Goal: Information Seeking & Learning: Understand process/instructions

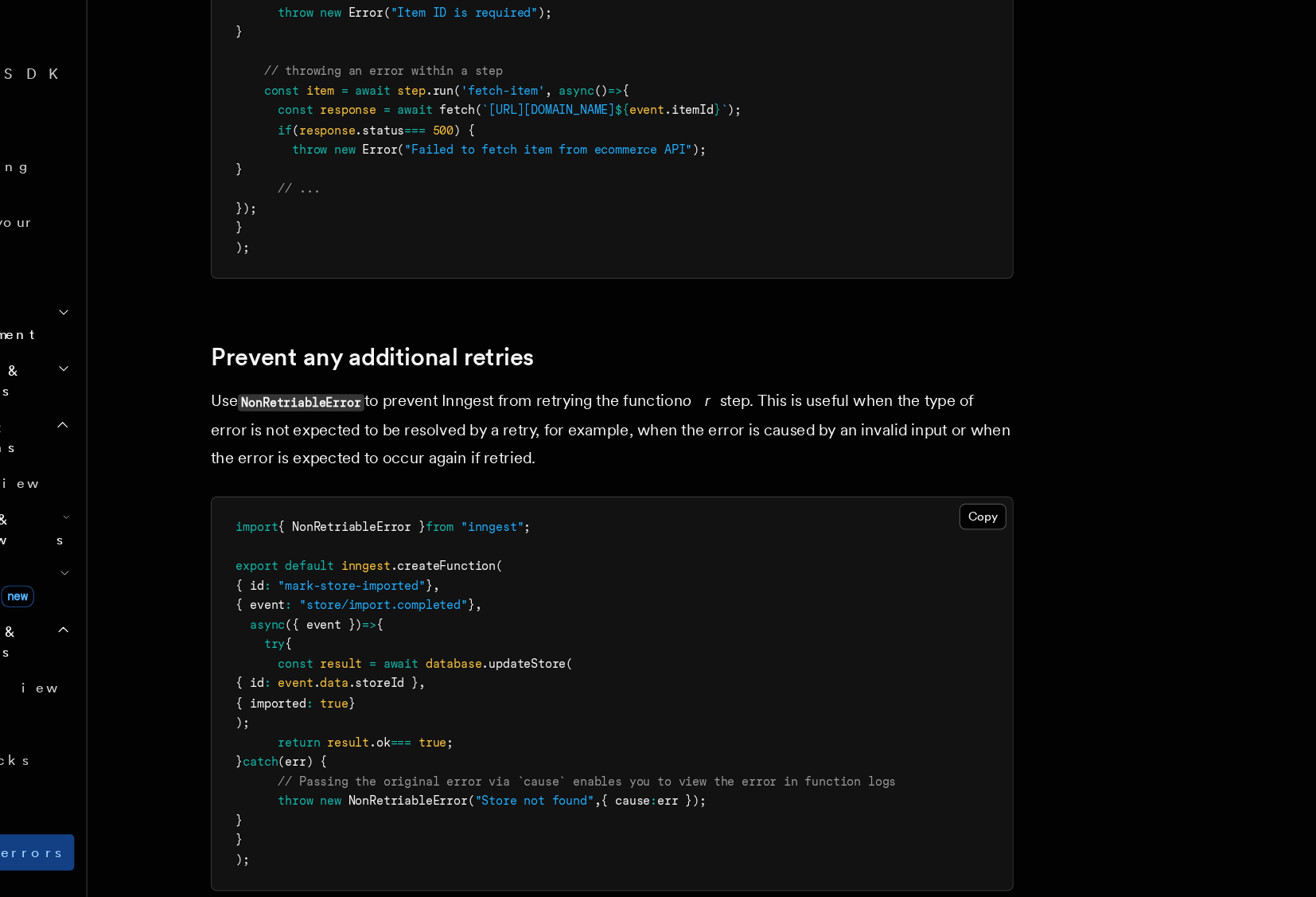
scroll to position [360, 0]
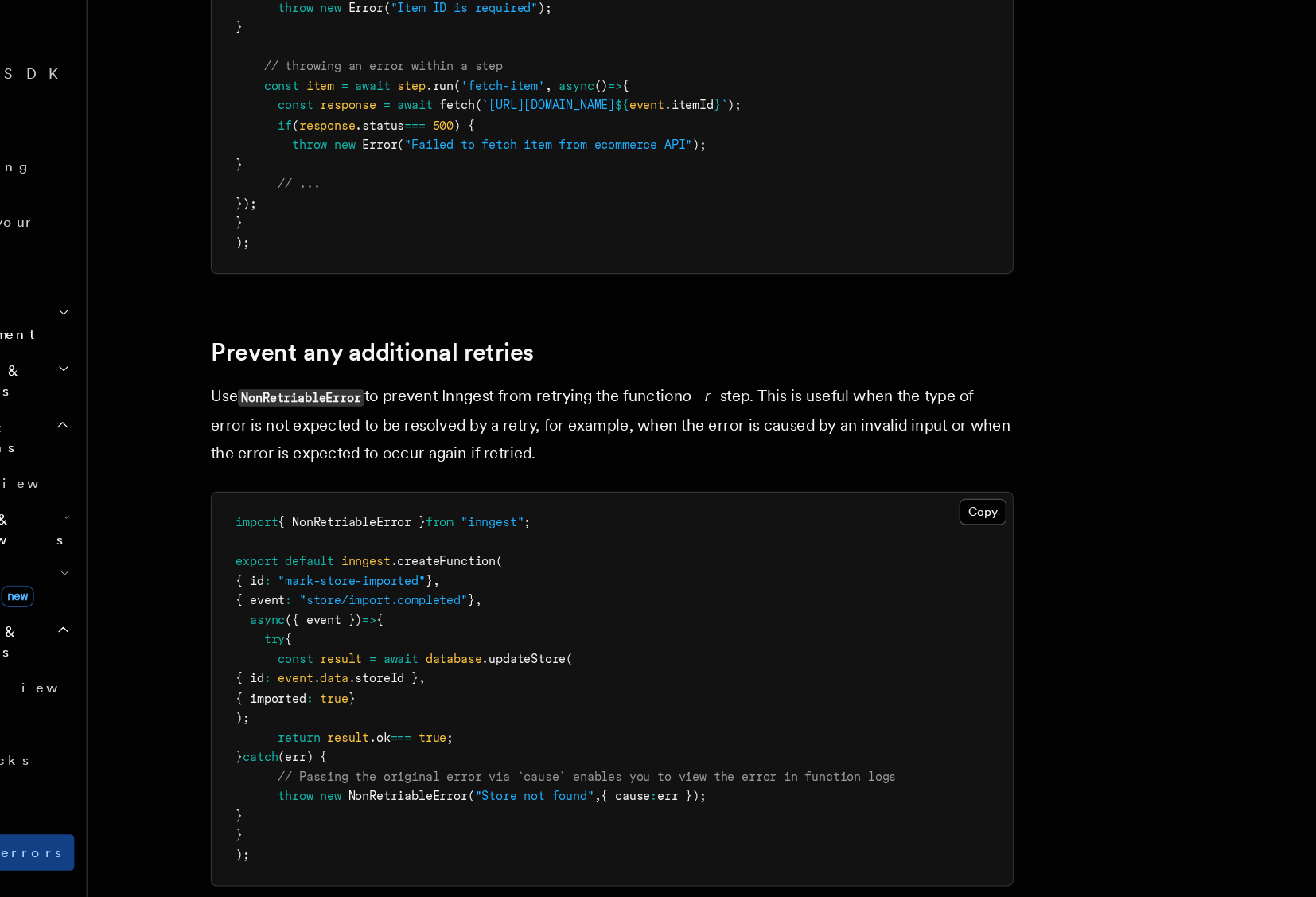
drag, startPoint x: 569, startPoint y: 539, endPoint x: 297, endPoint y: 502, distance: 274.5
click at [297, 502] on p "Use NonRetriableError to prevent Inngest from retrying the function or step. Th…" at bounding box center [613, 522] width 637 height 68
click at [295, 468] on div at bounding box center [295, 468] width 0 height 0
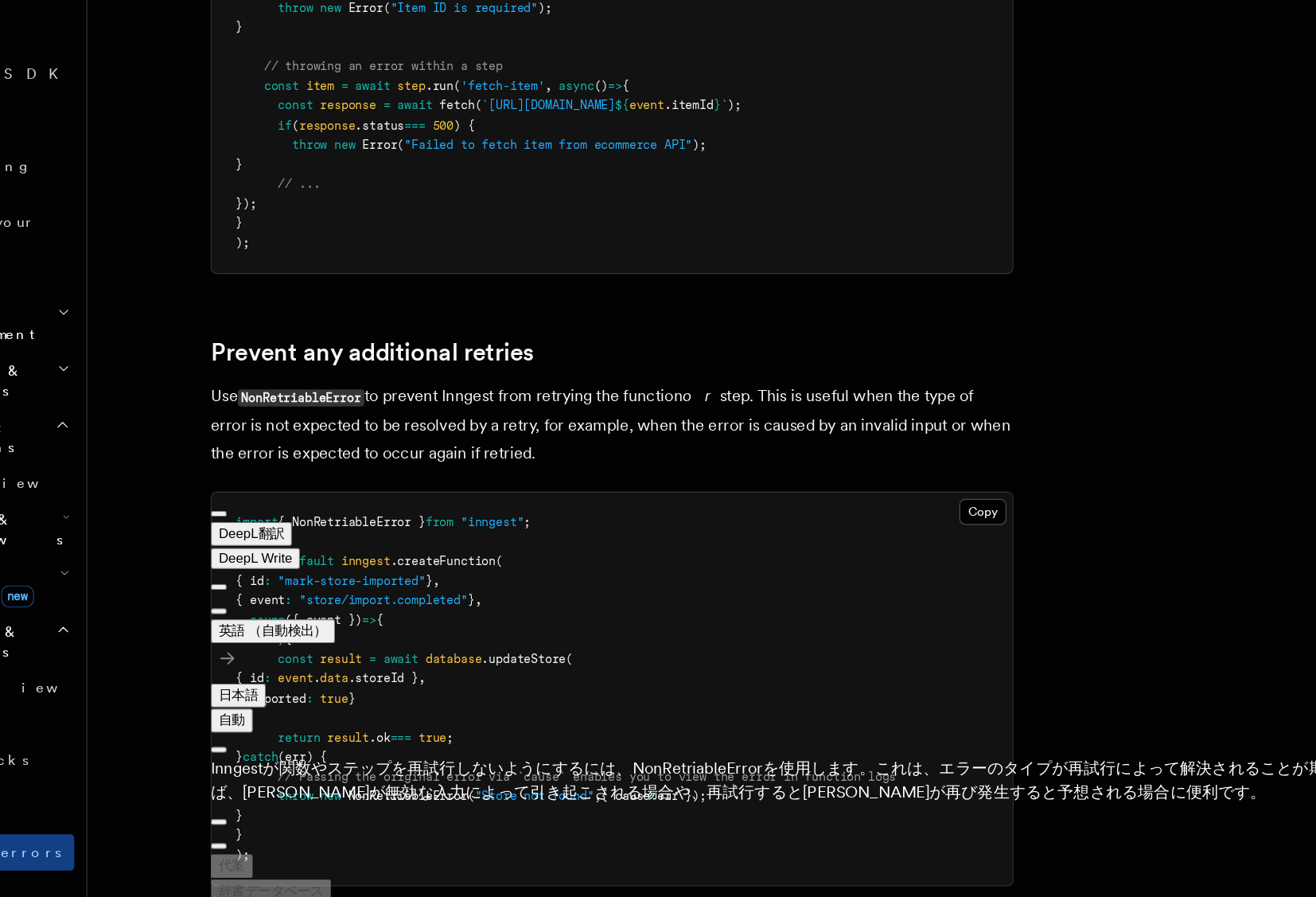
click at [588, 547] on p "Use NonRetriableError to prevent Inngest from retrying the function or step. Th…" at bounding box center [613, 522] width 637 height 68
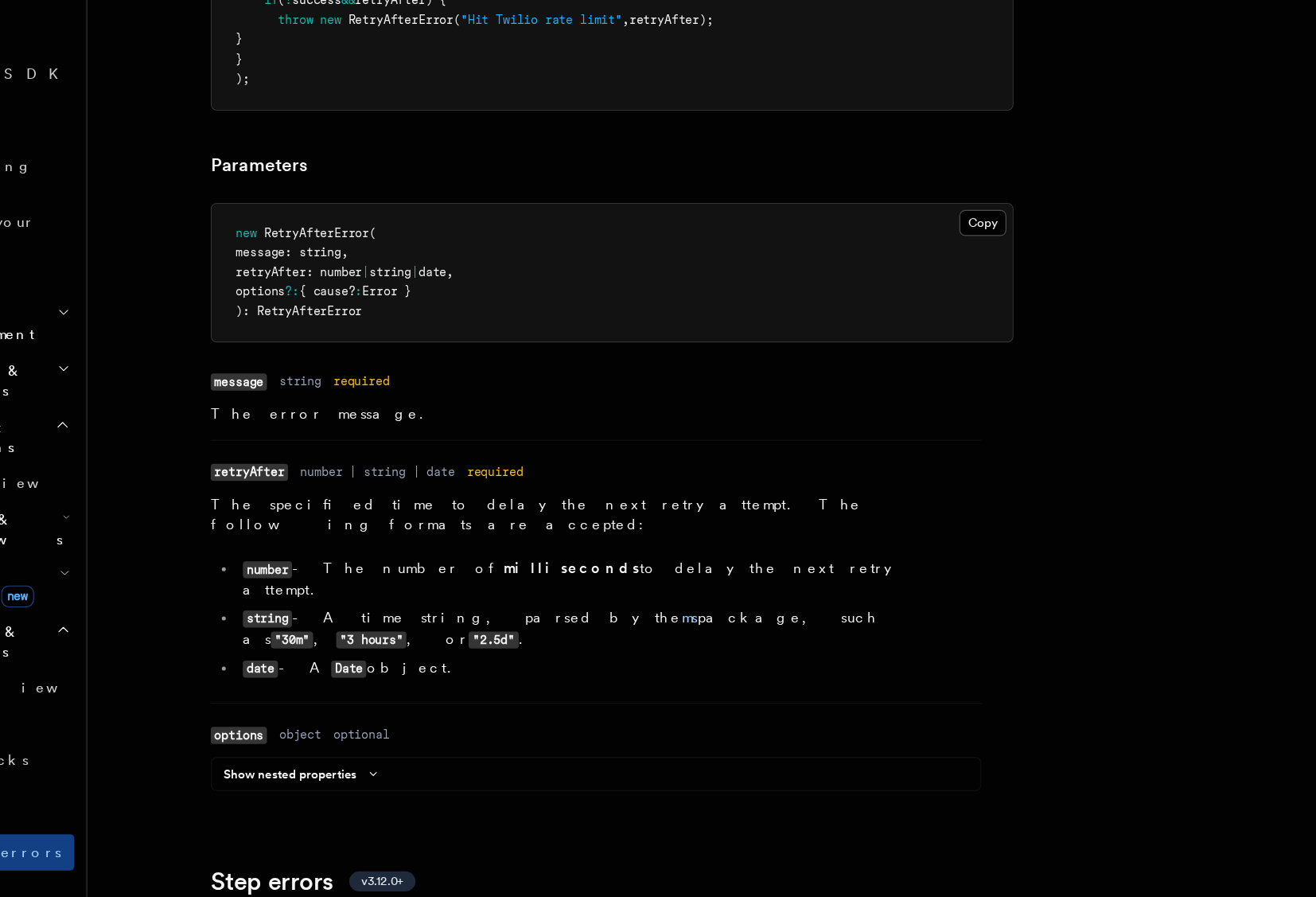
scroll to position [1988, 0]
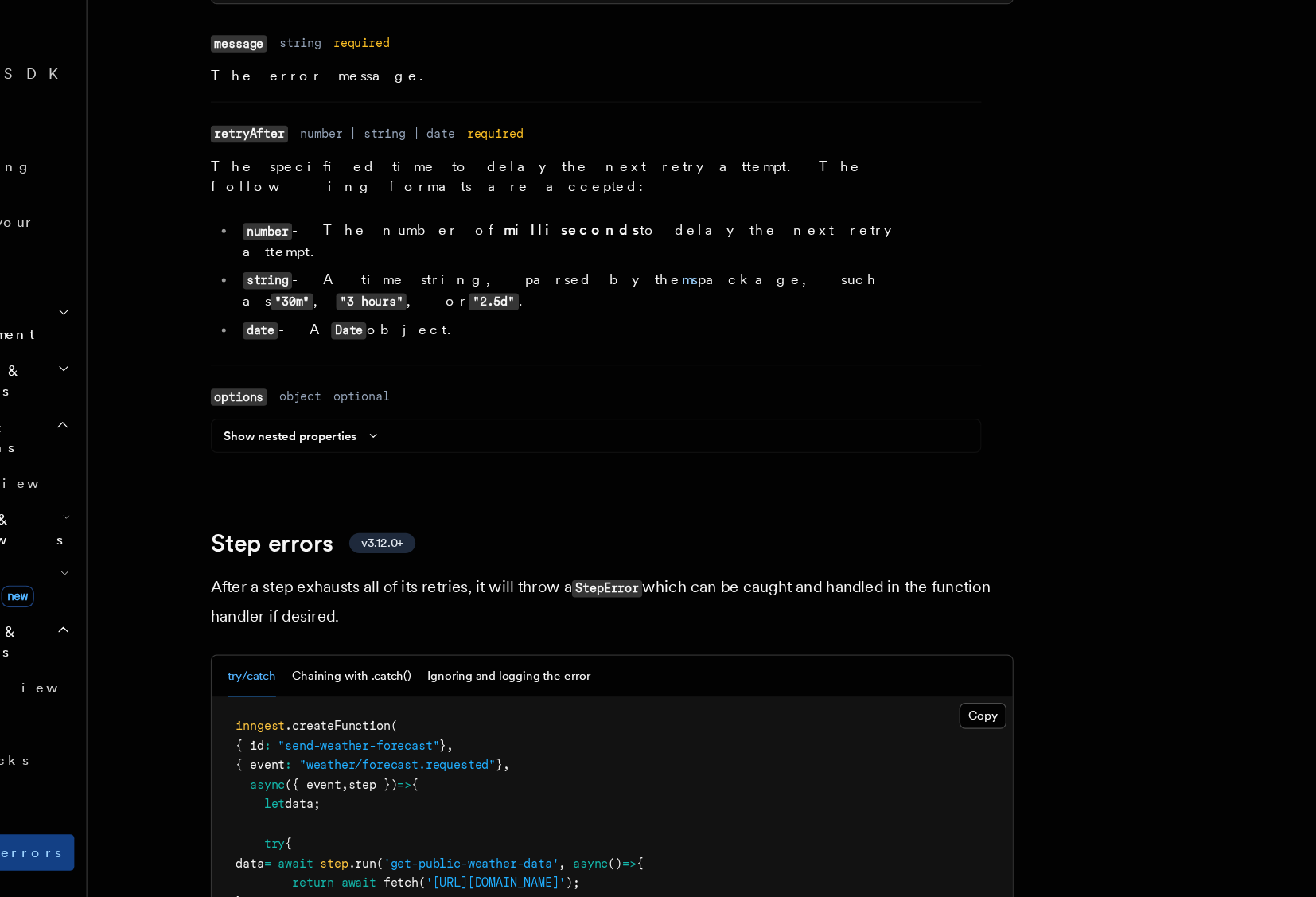
click at [549, 525] on div "Show nested properties" at bounding box center [601, 534] width 609 height 19
click at [549, 524] on article "Features Inngest Functions Errors & Retries Inngest Errors Inngest automaticall…" at bounding box center [715, 228] width 986 height 4291
click at [549, 529] on article "Features Inngest Functions Errors & Retries Inngest Errors Inngest automaticall…" at bounding box center [715, 228] width 986 height 4291
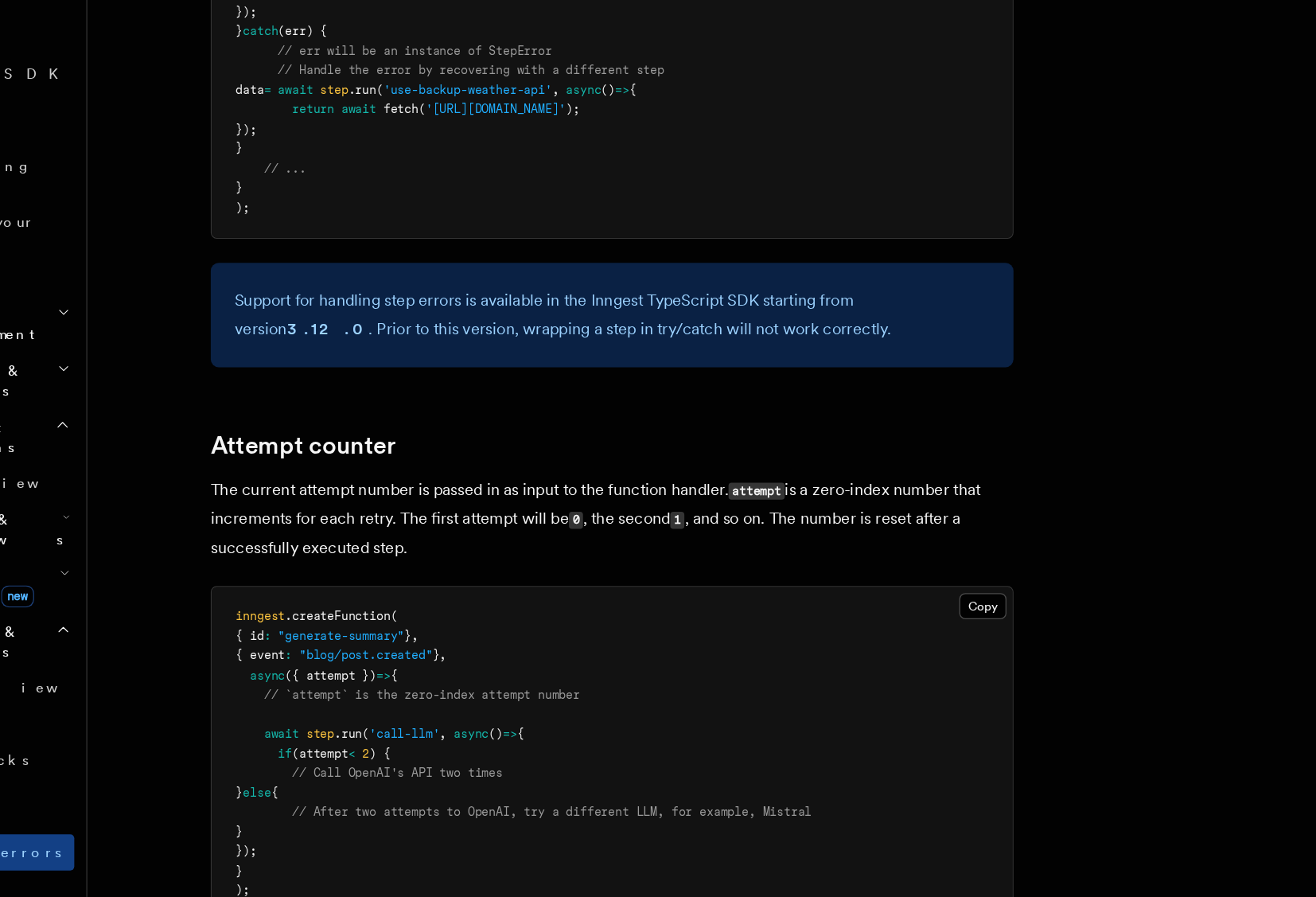
scroll to position [2763, 0]
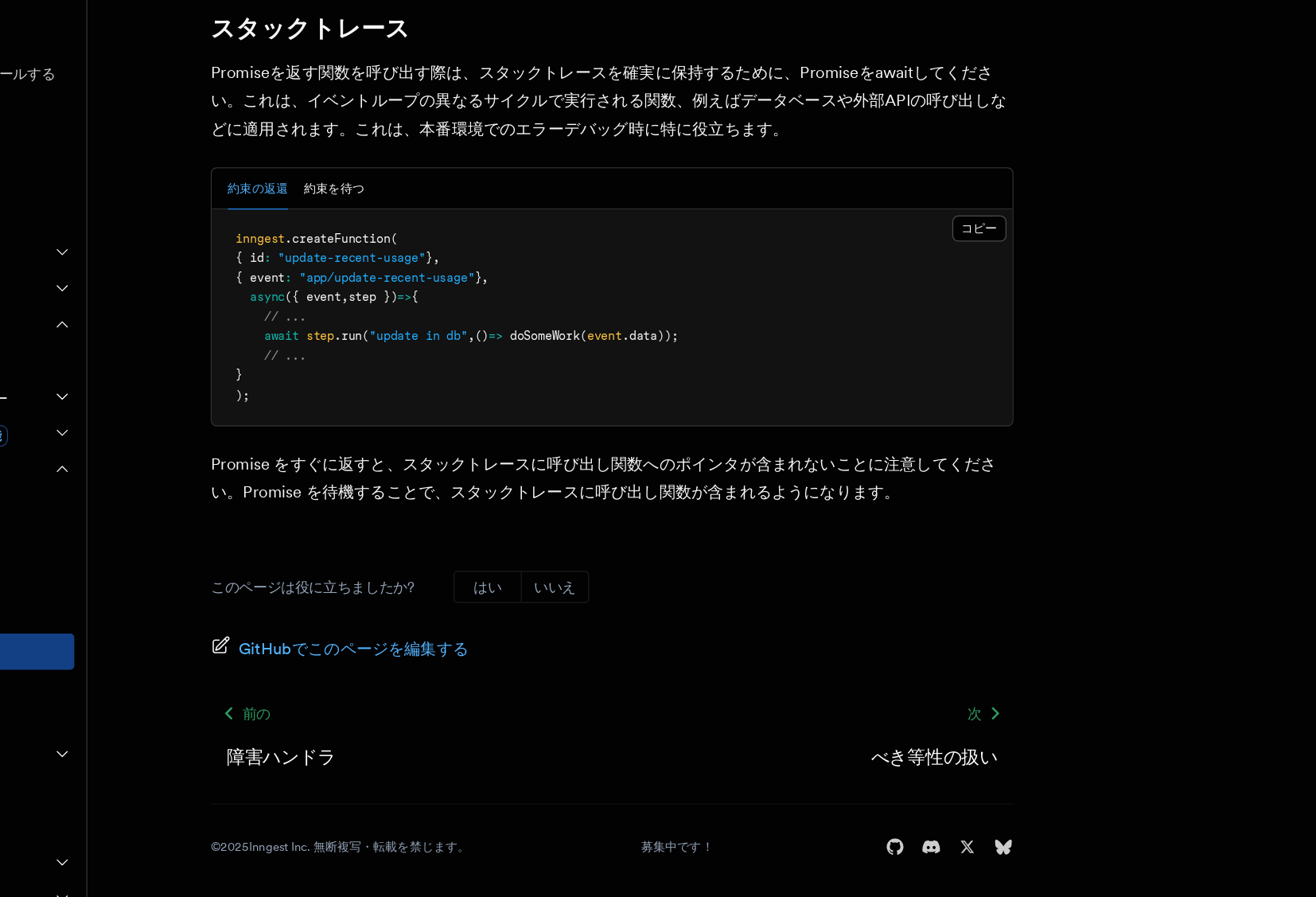
scroll to position [0, 0]
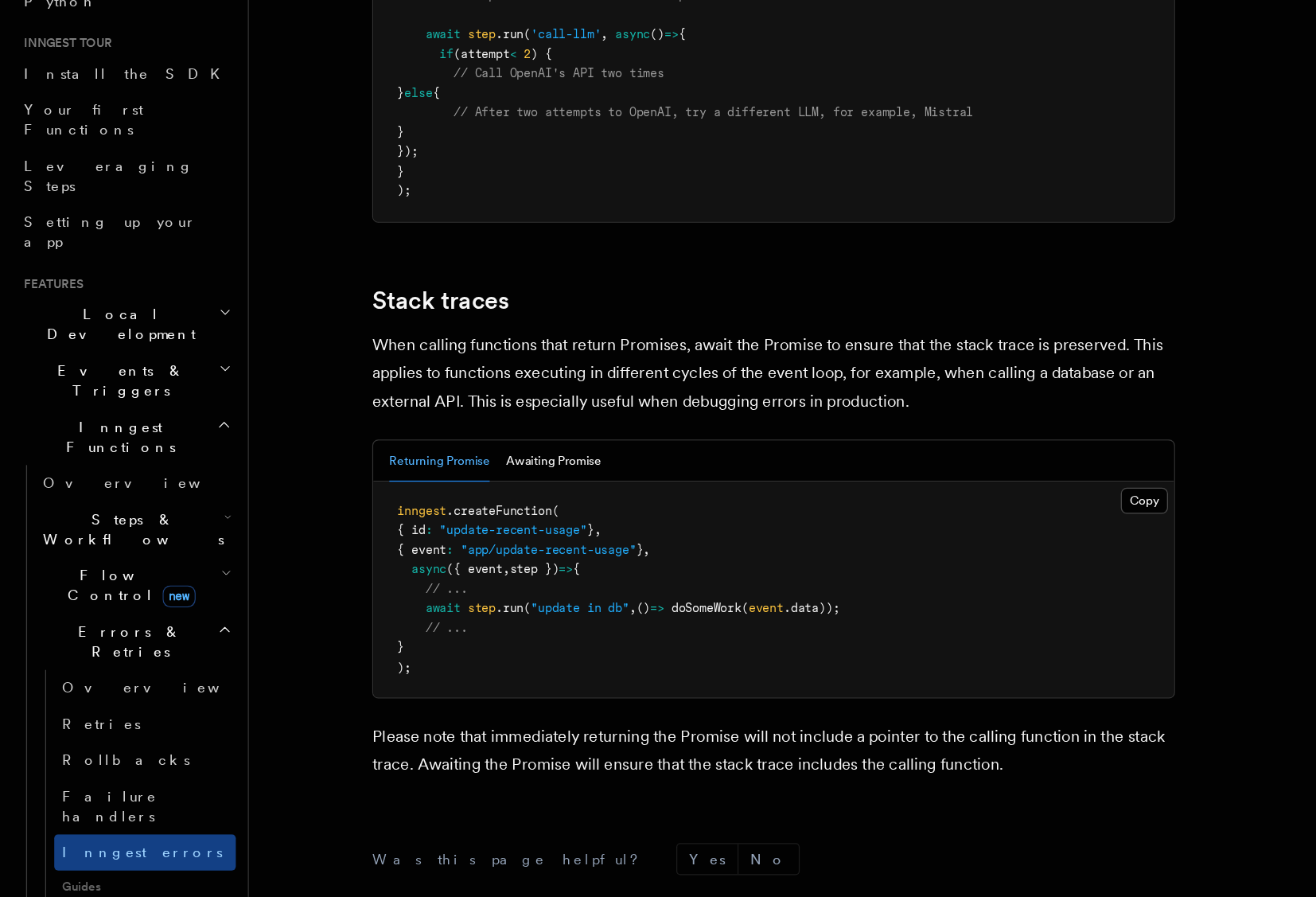
scroll to position [3420, 0]
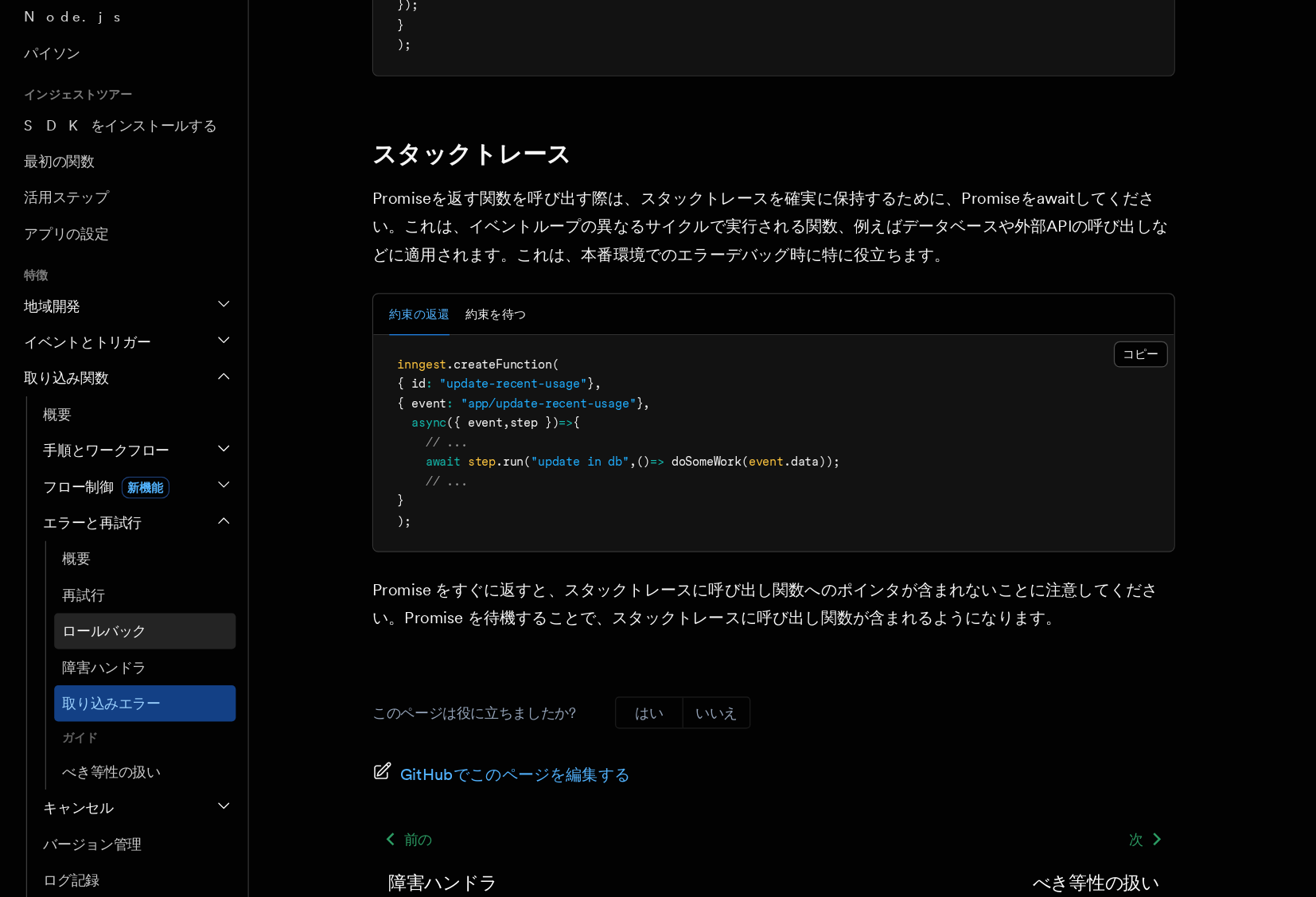
scroll to position [92, 0]
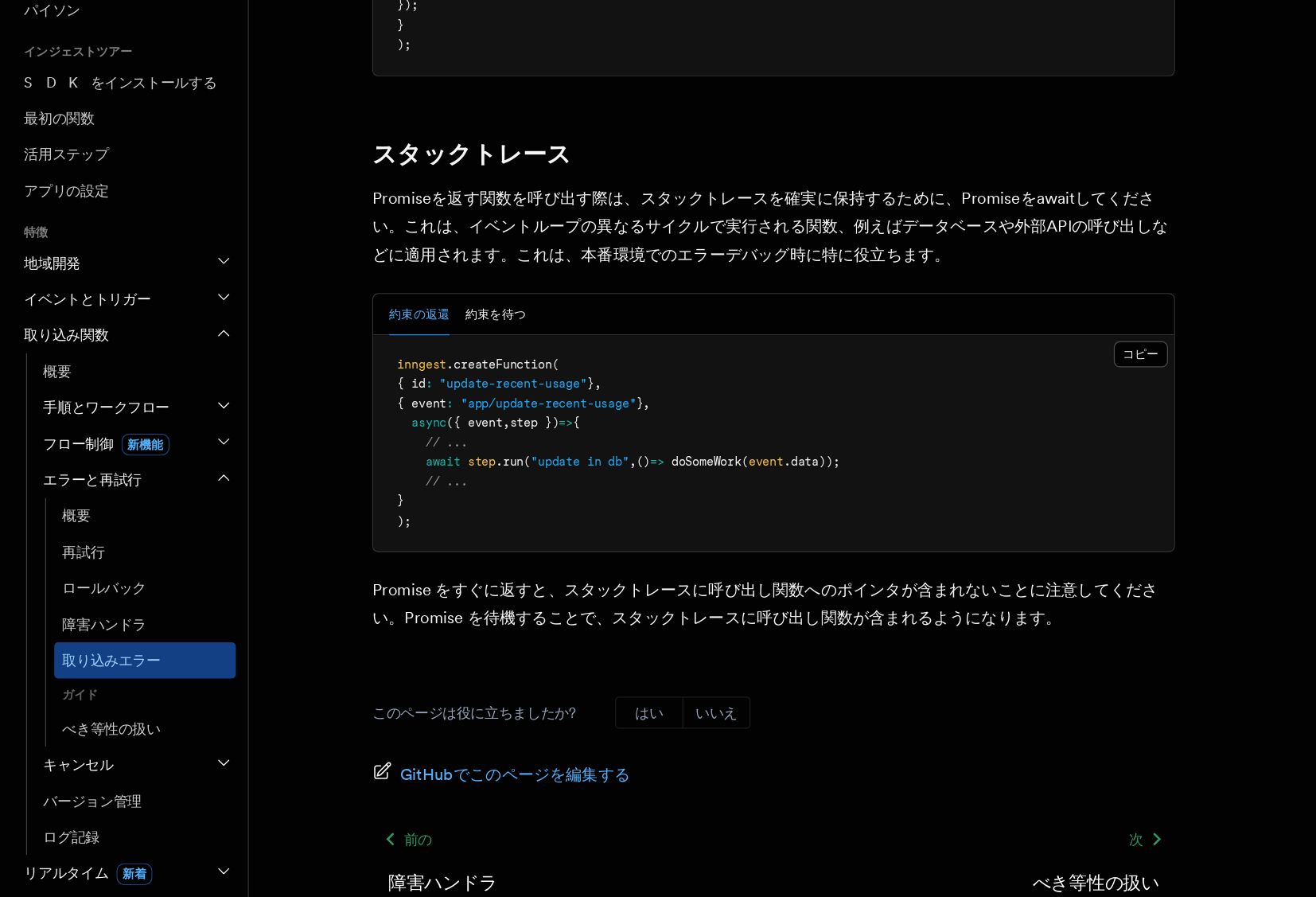
click at [91, 690] on h2 "キャンセル" at bounding box center [107, 692] width 159 height 29
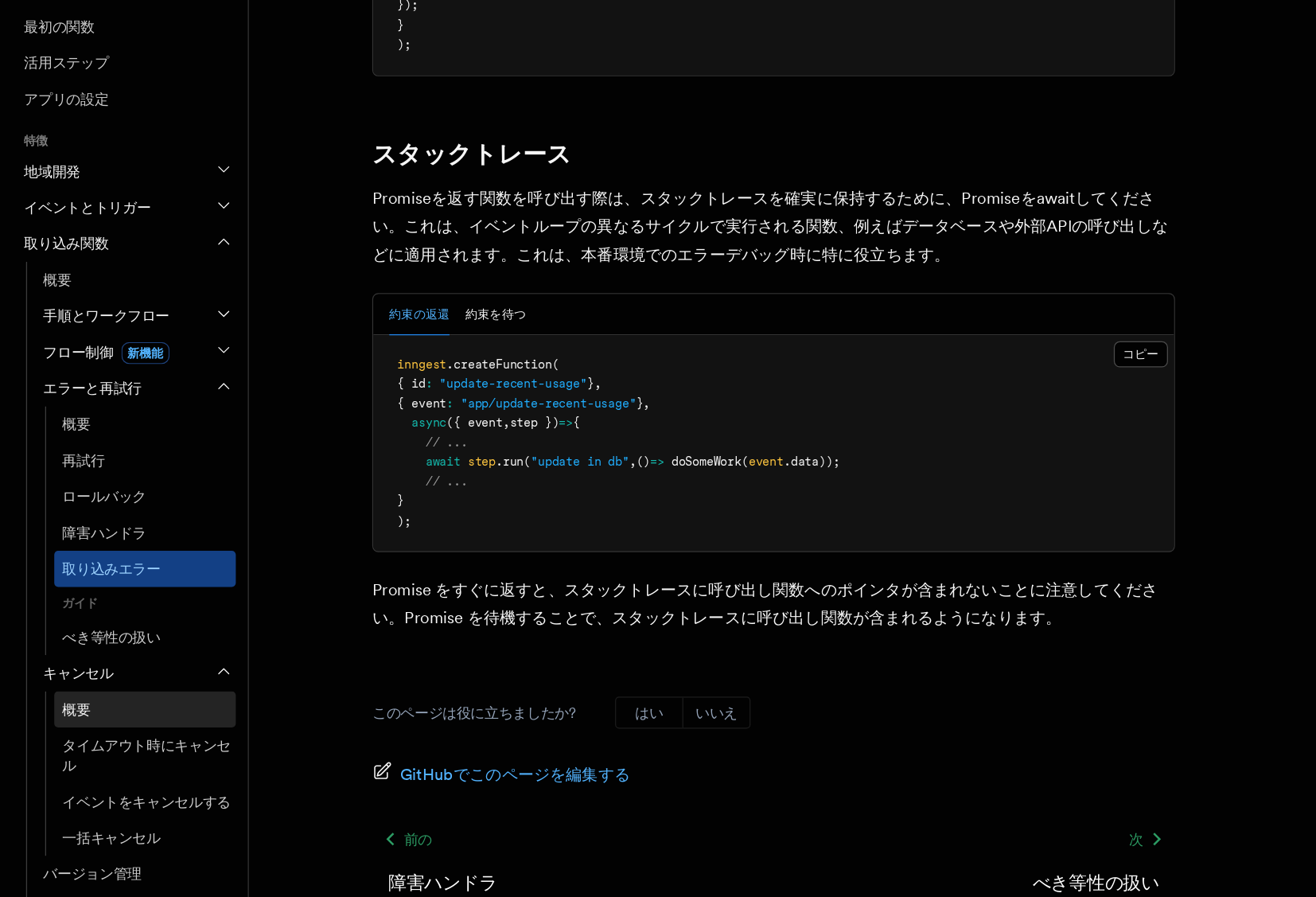
scroll to position [168, 0]
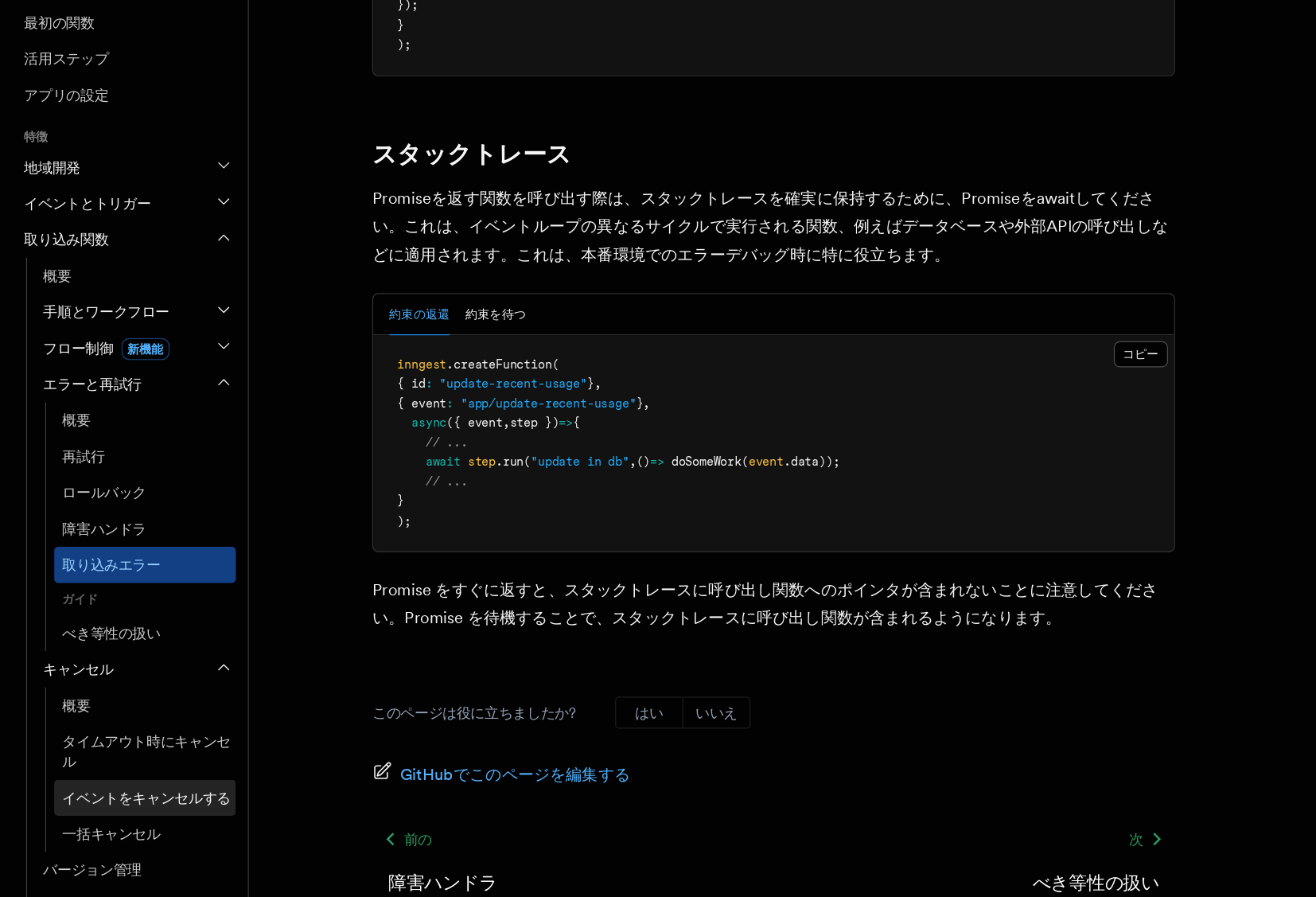
click at [94, 725] on span "イベントをキャンセルする" at bounding box center [116, 718] width 133 height 16
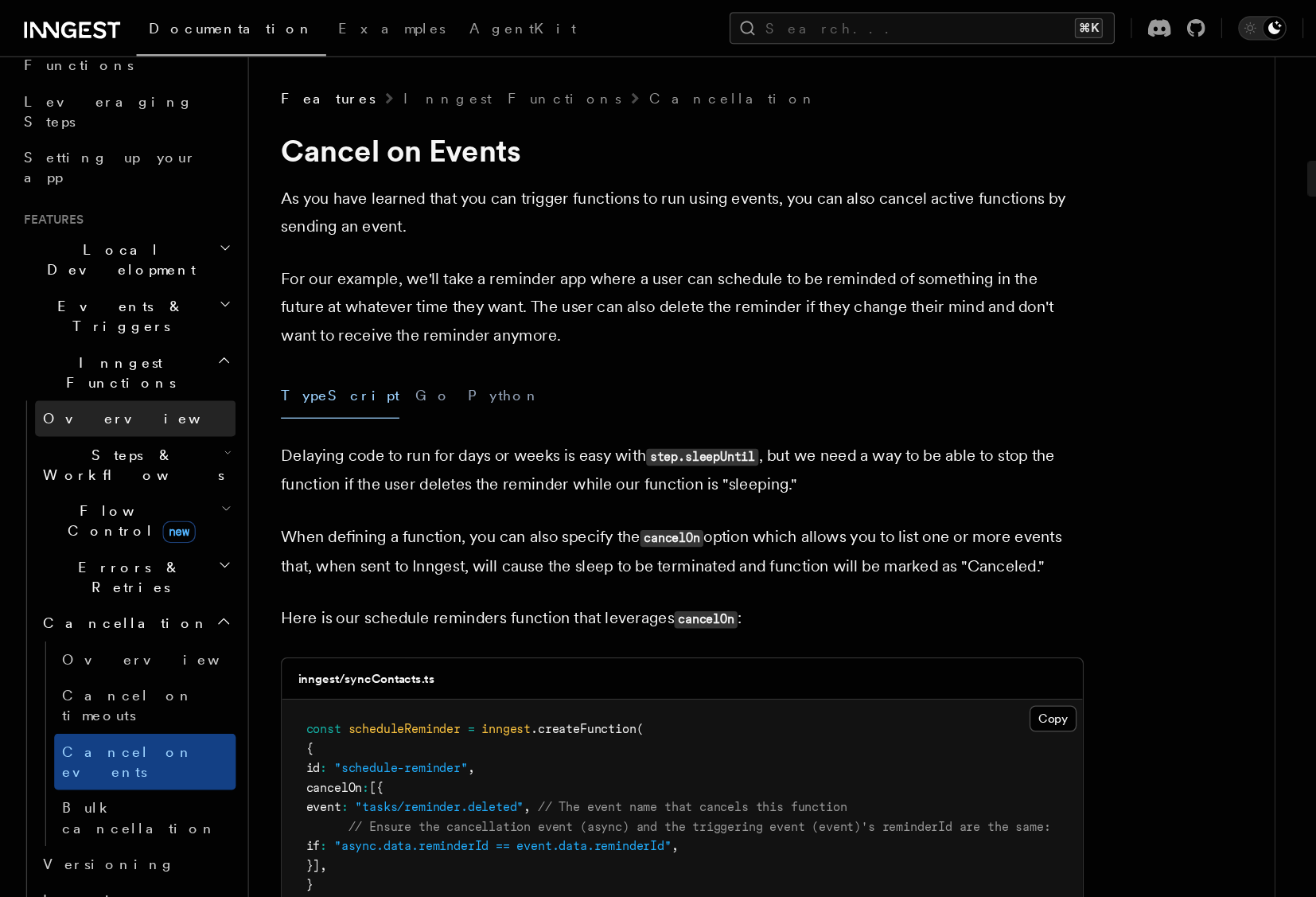
scroll to position [256, 0]
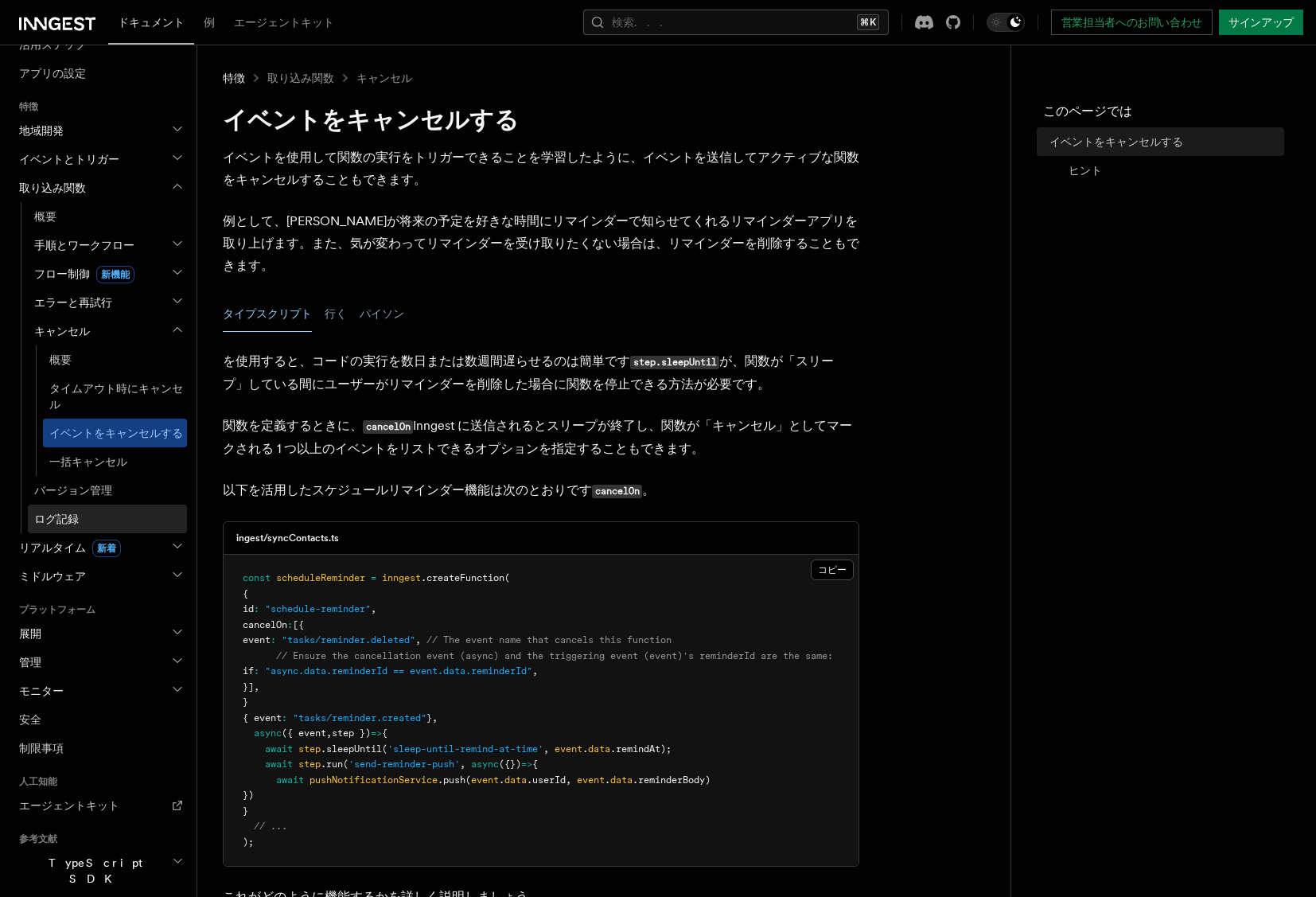
click at [70, 528] on link "ログ記録" at bounding box center [107, 519] width 159 height 29
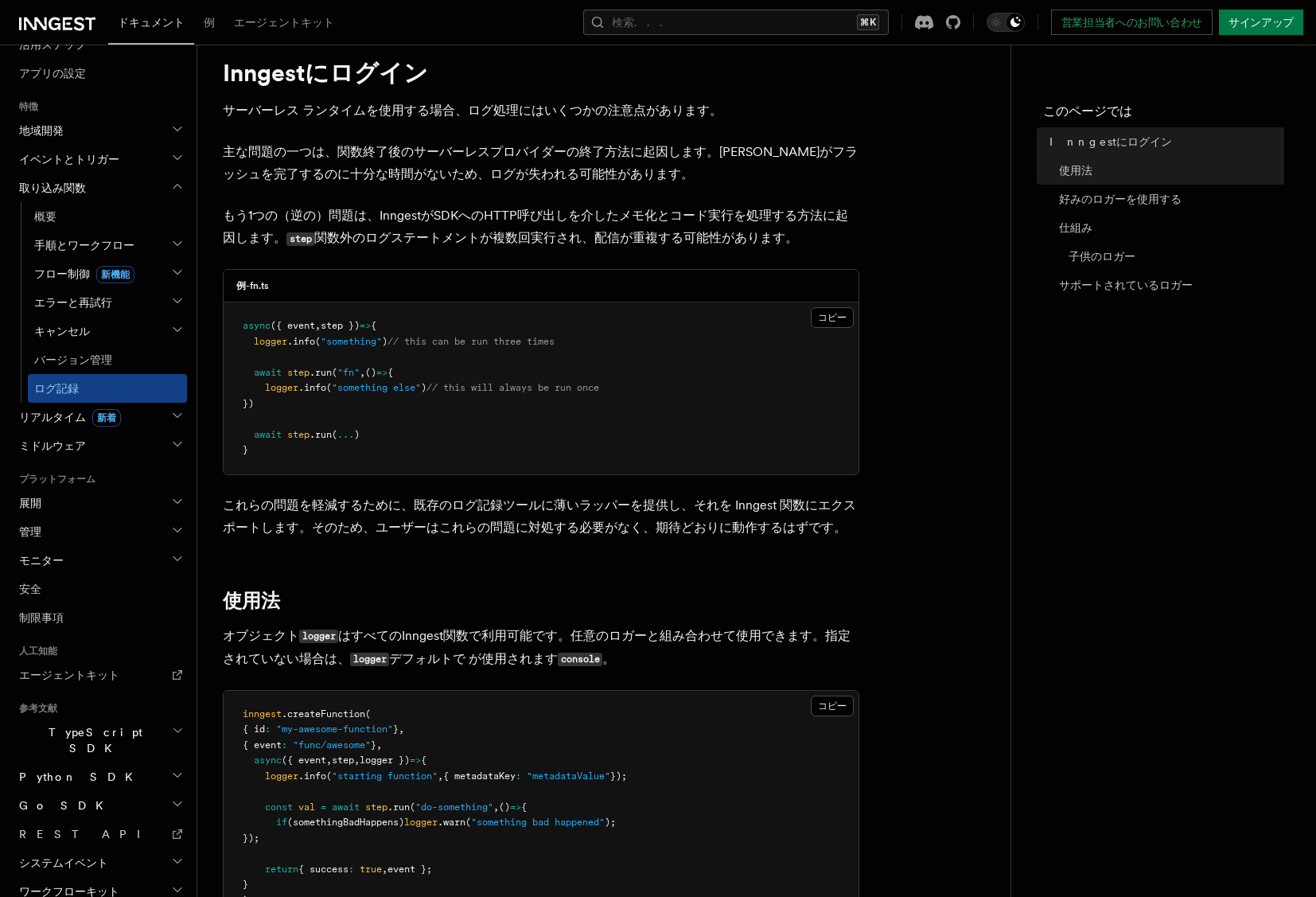
scroll to position [70, 0]
